Goal: Navigation & Orientation: Understand site structure

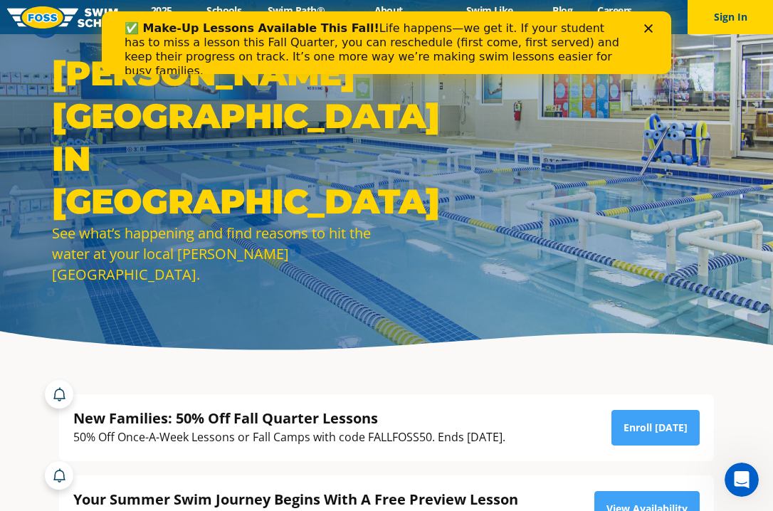
click at [645, 27] on icon "Close" at bounding box center [648, 28] width 9 height 9
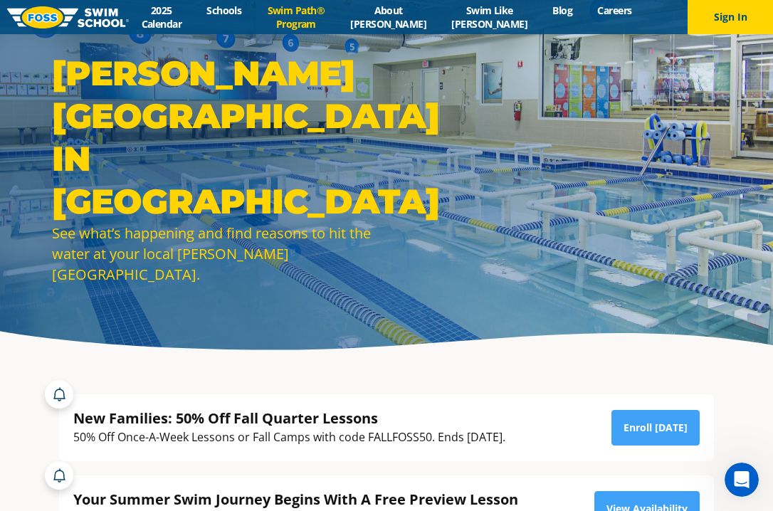
click at [332, 19] on link "Swim Path® Program" at bounding box center [296, 17] width 84 height 27
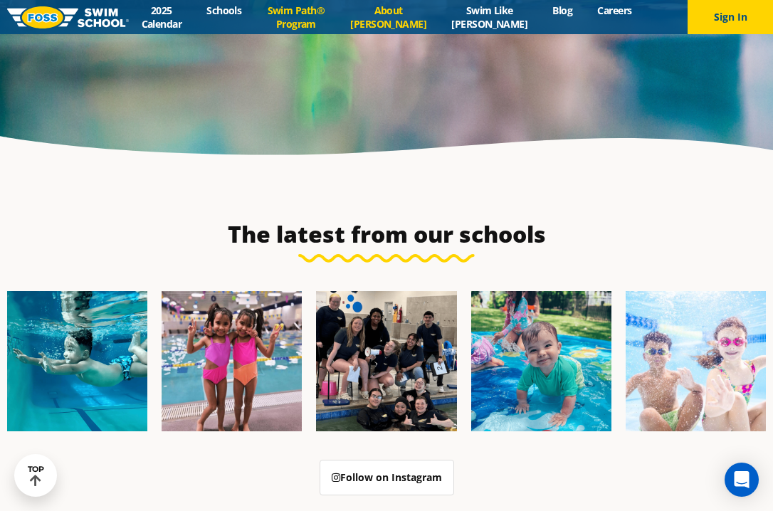
scroll to position [3676, 0]
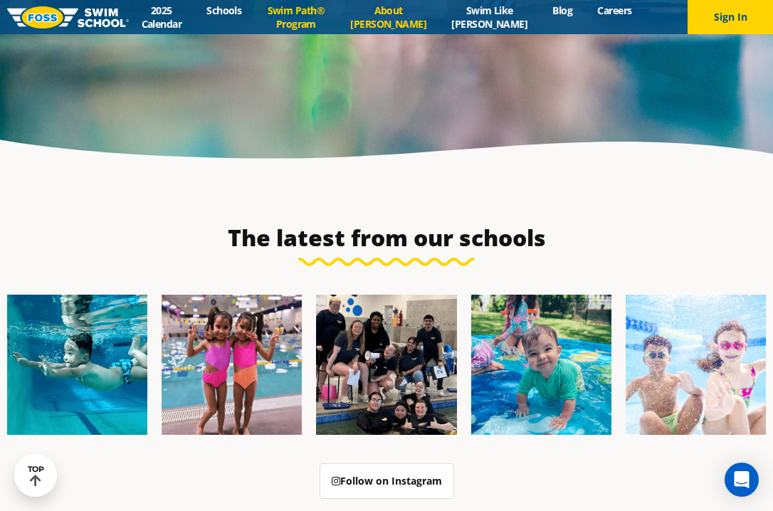
click at [420, 14] on link "About [PERSON_NAME]" at bounding box center [388, 17] width 101 height 27
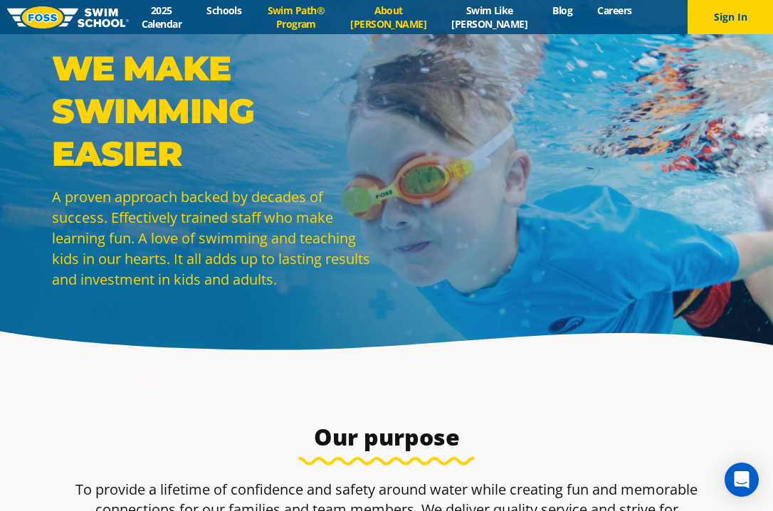
click at [319, 19] on link "Swim Path® Program" at bounding box center [296, 17] width 84 height 27
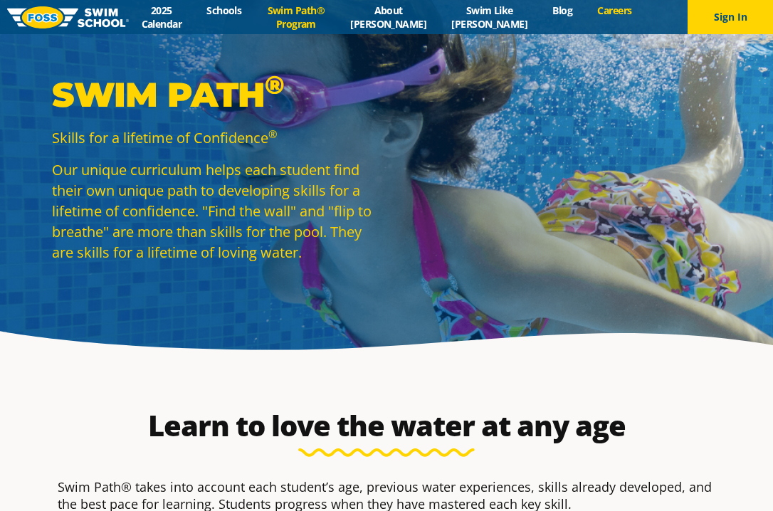
click at [613, 9] on link "Careers" at bounding box center [614, 11] width 59 height 14
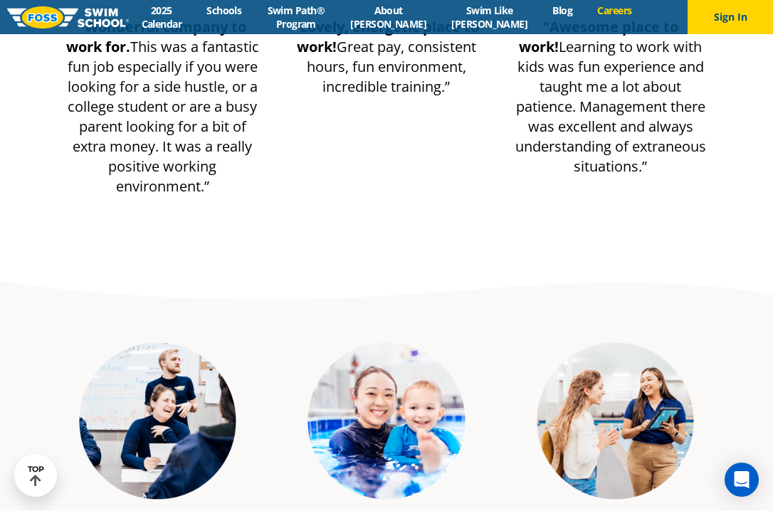
scroll to position [3696, 0]
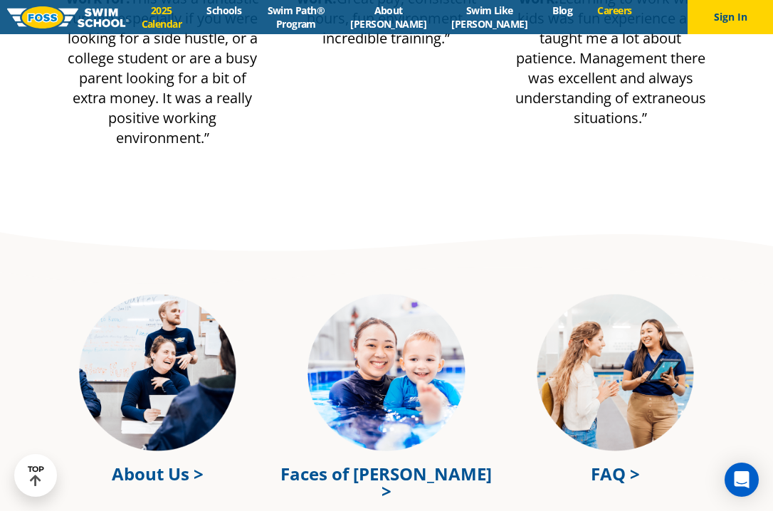
click at [179, 14] on link "2025 Calendar" at bounding box center [161, 17] width 65 height 27
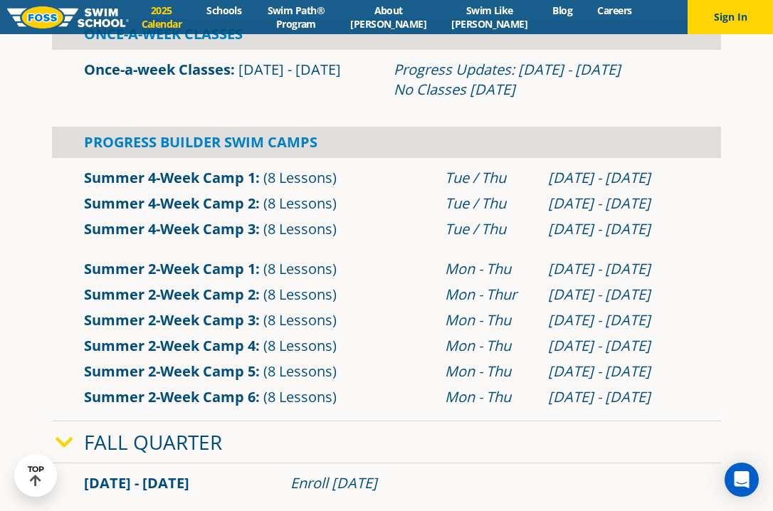
scroll to position [672, 0]
